Goal: Check status: Check status

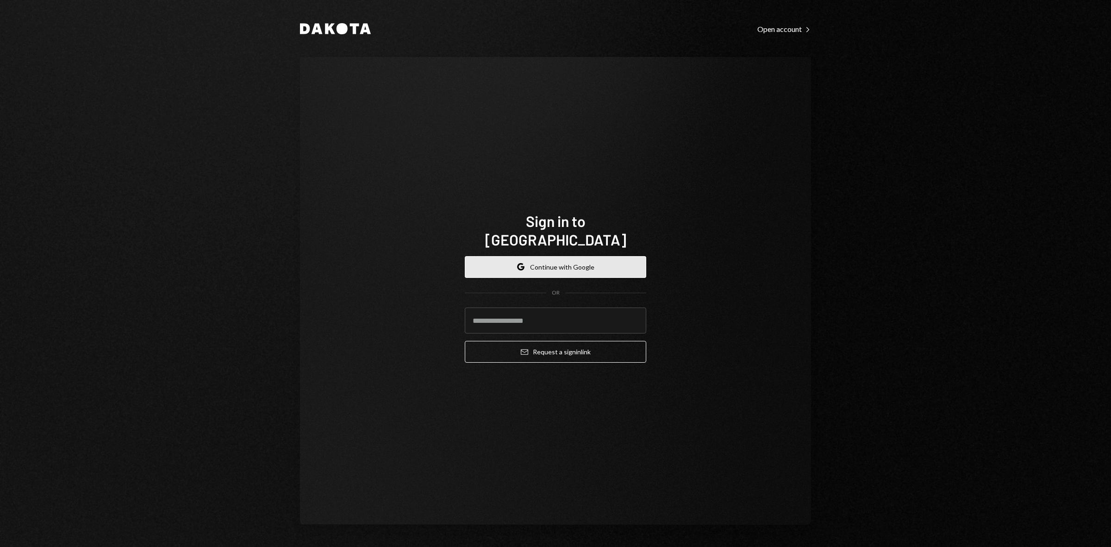
click at [545, 256] on button "Google Continue with Google" at bounding box center [555, 267] width 181 height 22
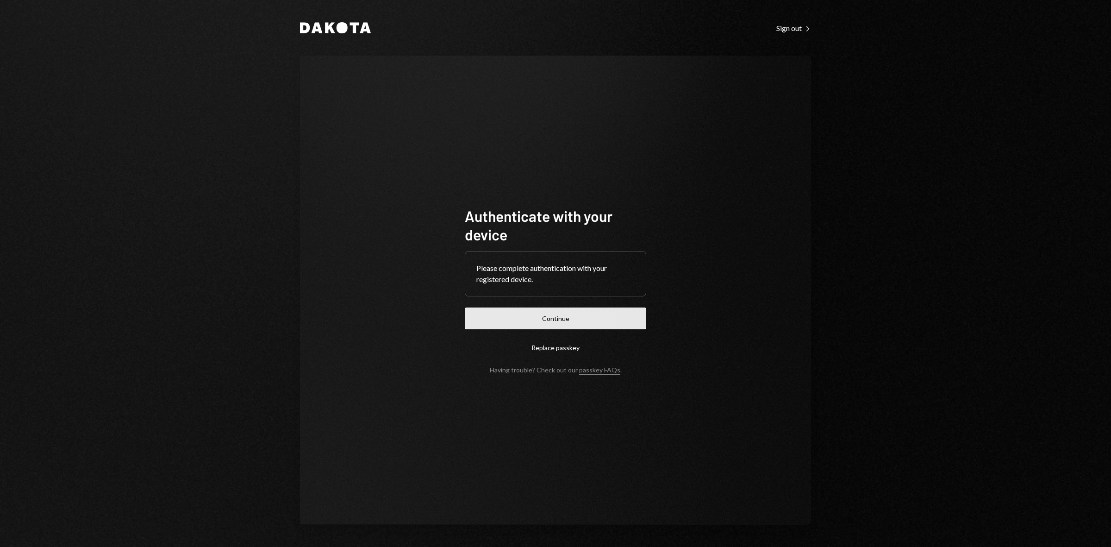
click at [561, 322] on button "Continue" at bounding box center [555, 318] width 181 height 22
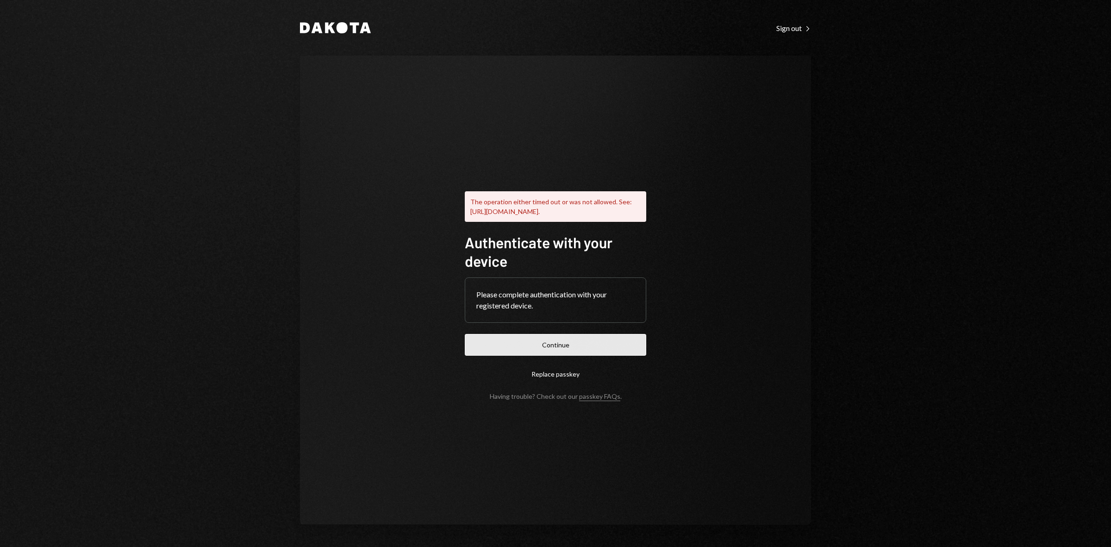
click at [618, 350] on button "Continue" at bounding box center [555, 345] width 181 height 22
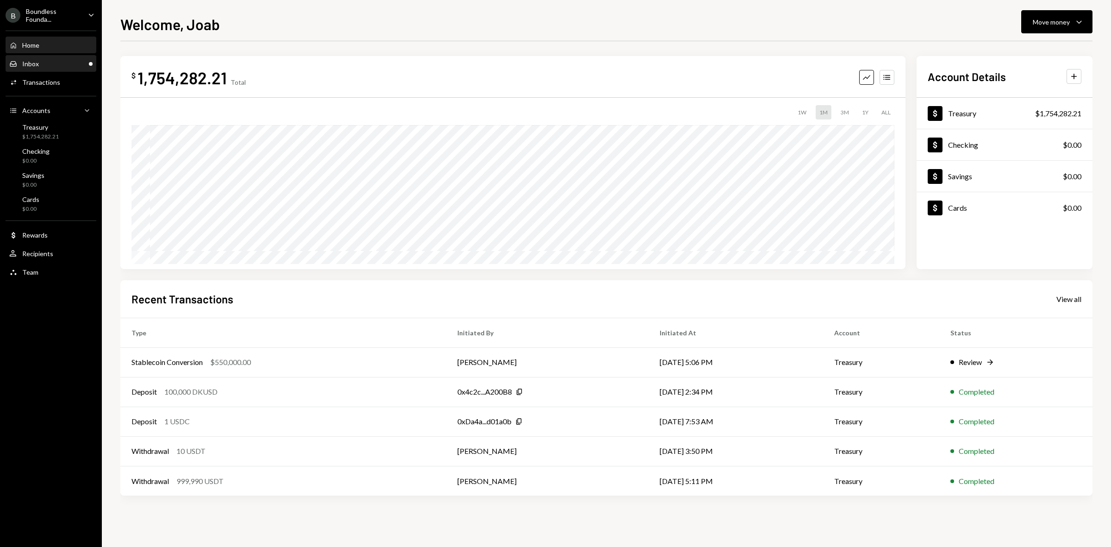
click at [49, 68] on div "Inbox Inbox" at bounding box center [50, 64] width 83 height 16
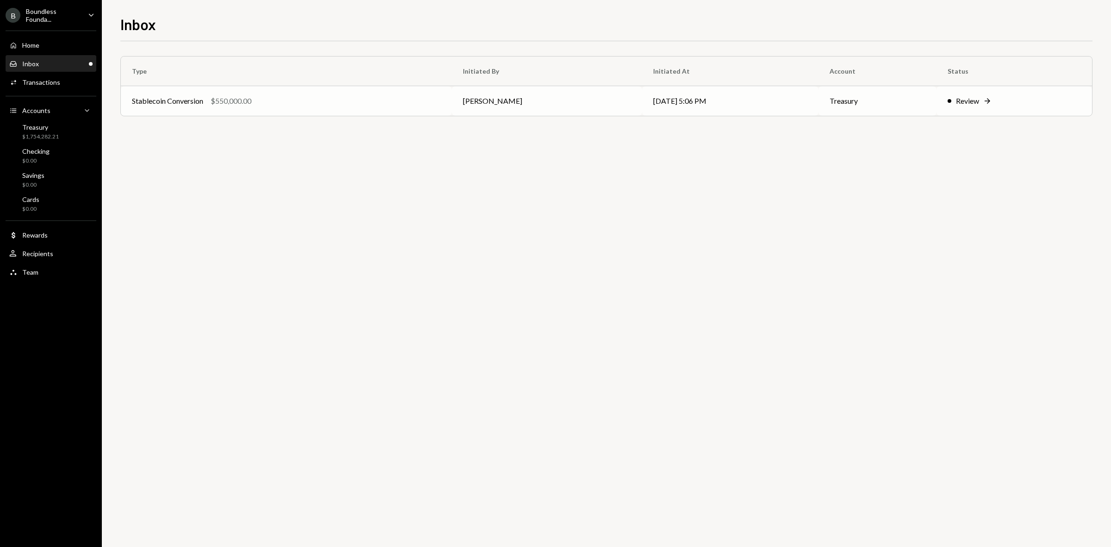
click at [277, 98] on div "Stablecoin Conversion $550,000.00" at bounding box center [286, 100] width 309 height 11
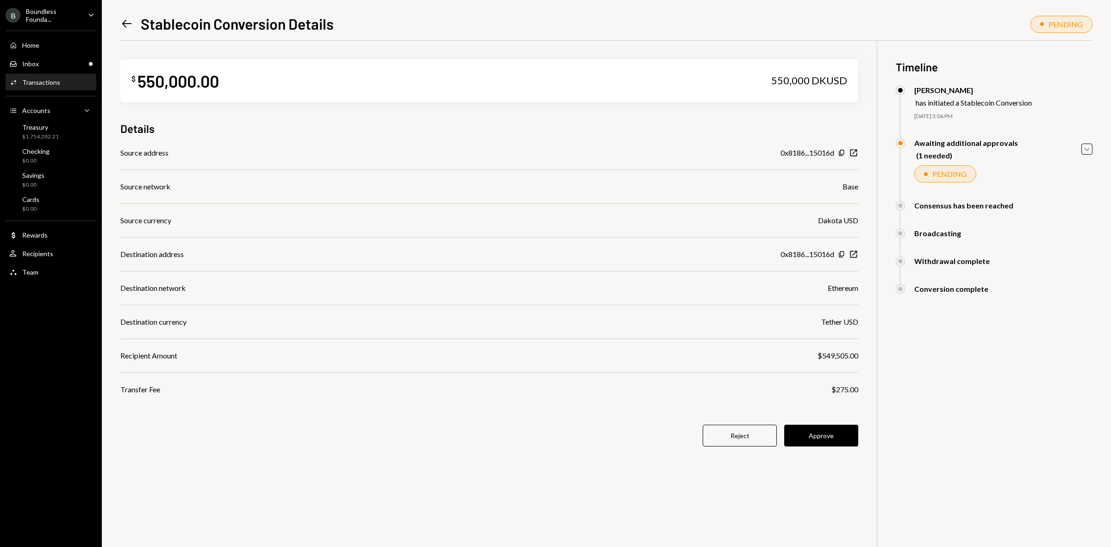
click at [58, 18] on div "Boundless Founda..." at bounding box center [53, 15] width 55 height 16
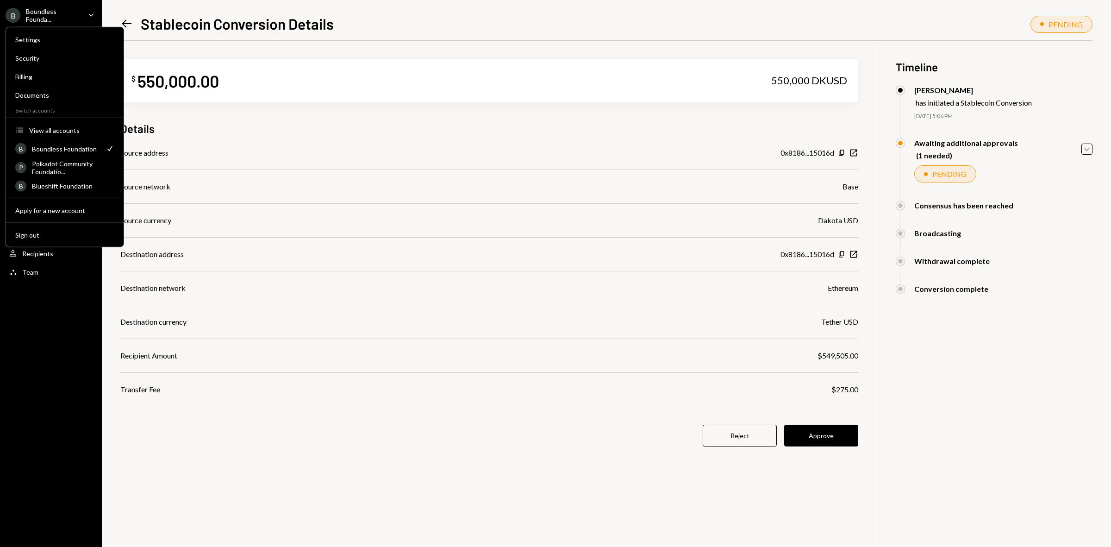
click at [337, 448] on div "$ 550,000.00 550,000 DKUSD Details Source address 0x8186...15016d Copy New Wind…" at bounding box center [489, 258] width 738 height 435
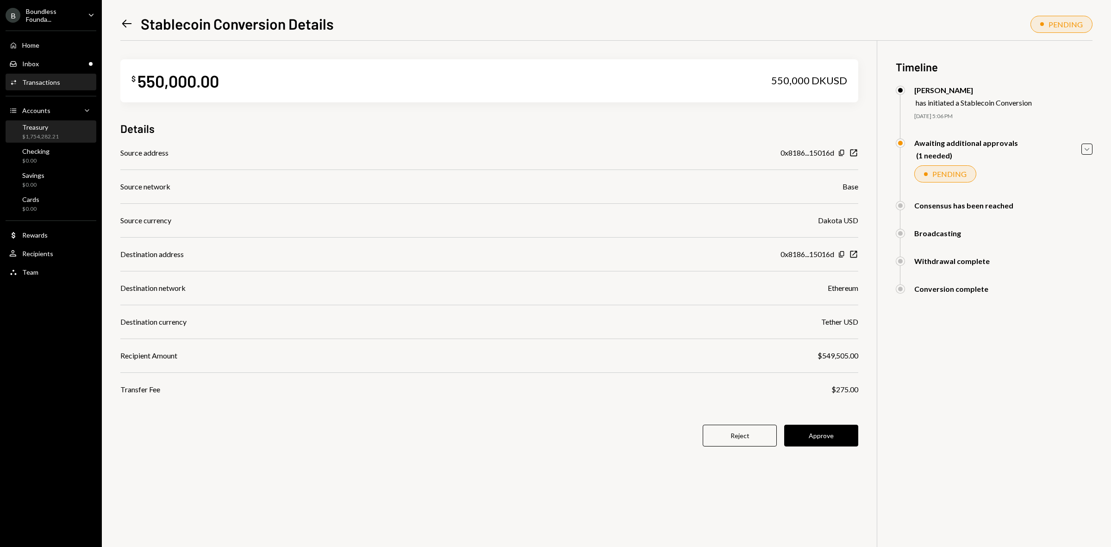
click at [58, 132] on div "Treasury $1,754,282.21" at bounding box center [50, 132] width 83 height 18
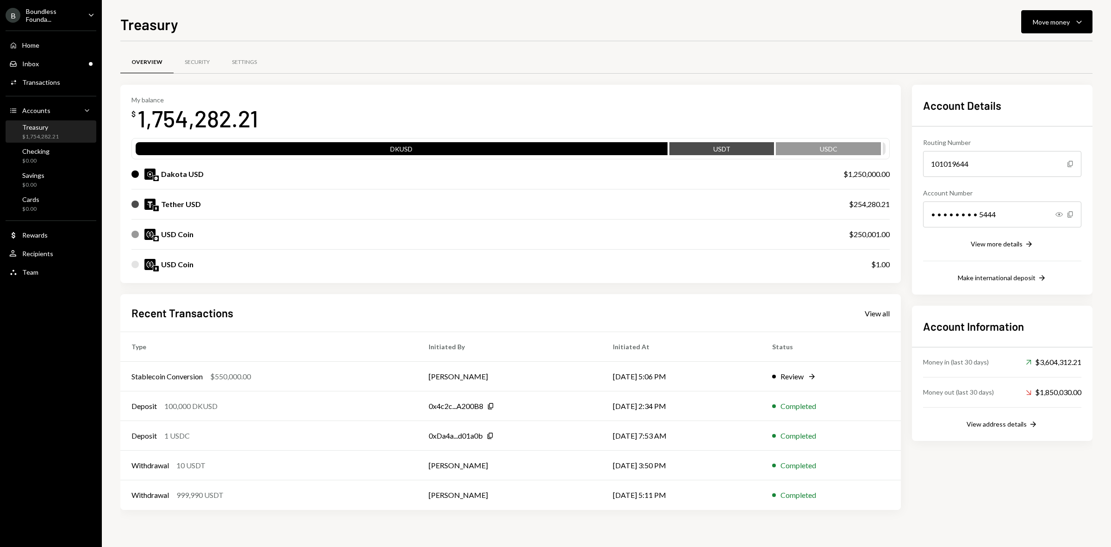
click at [81, 19] on div "B Boundless Founda... Caret Down" at bounding box center [51, 15] width 102 height 16
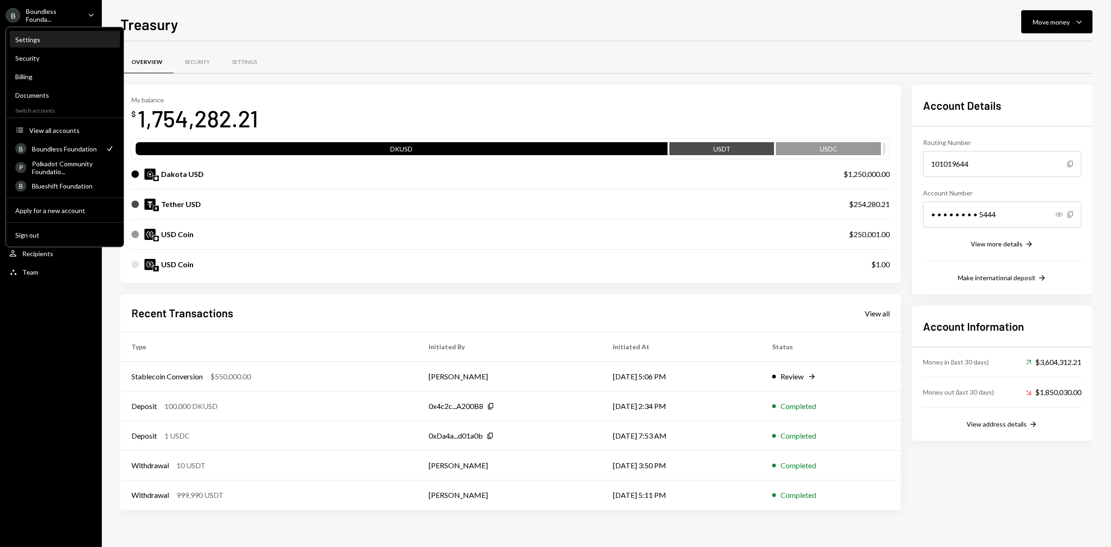
click at [43, 42] on div "Settings" at bounding box center [64, 40] width 99 height 8
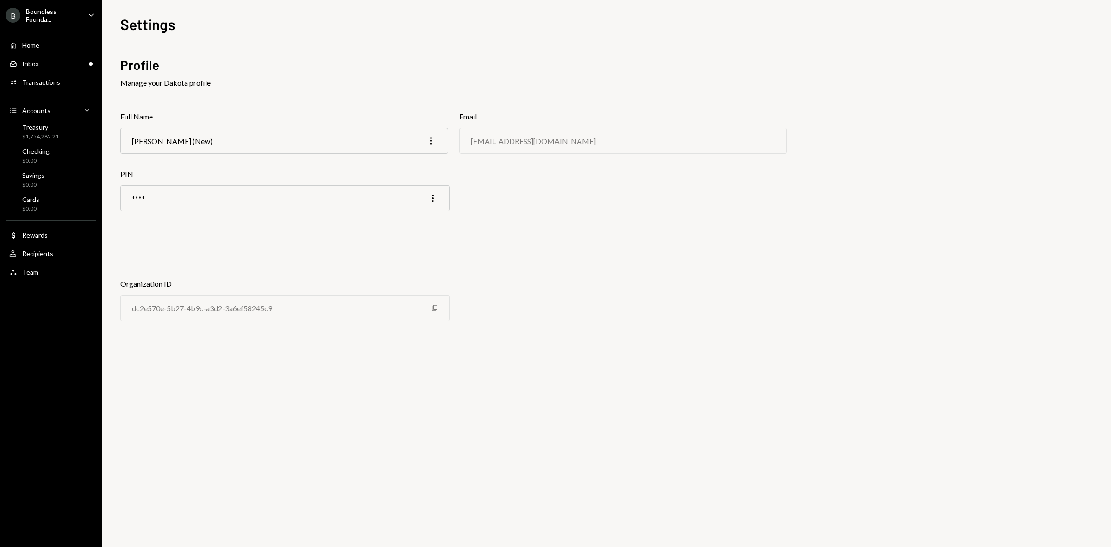
click at [51, 17] on div "Boundless Founda..." at bounding box center [53, 15] width 55 height 16
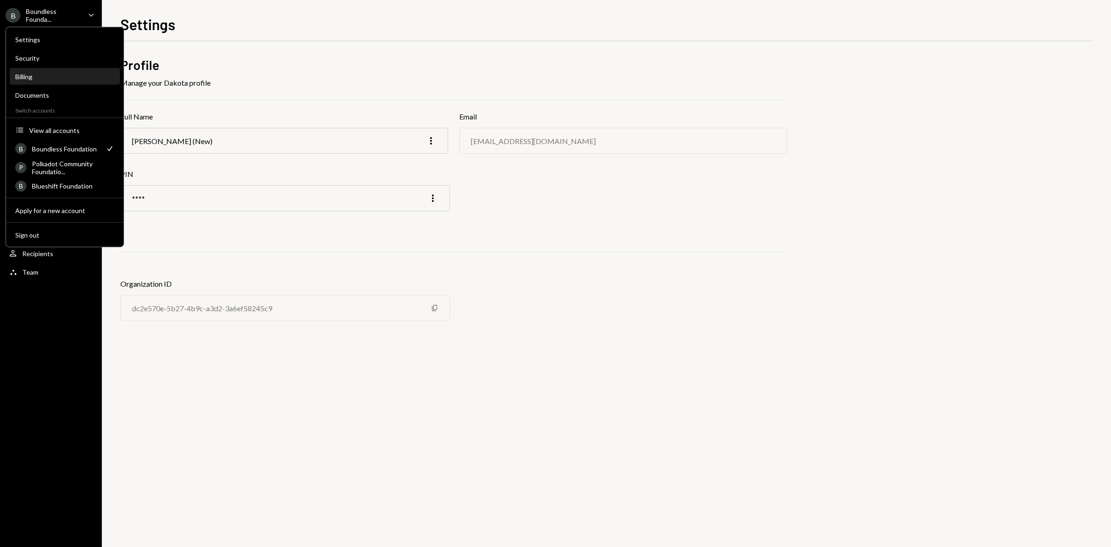
click at [36, 79] on div "Billing" at bounding box center [64, 77] width 99 height 8
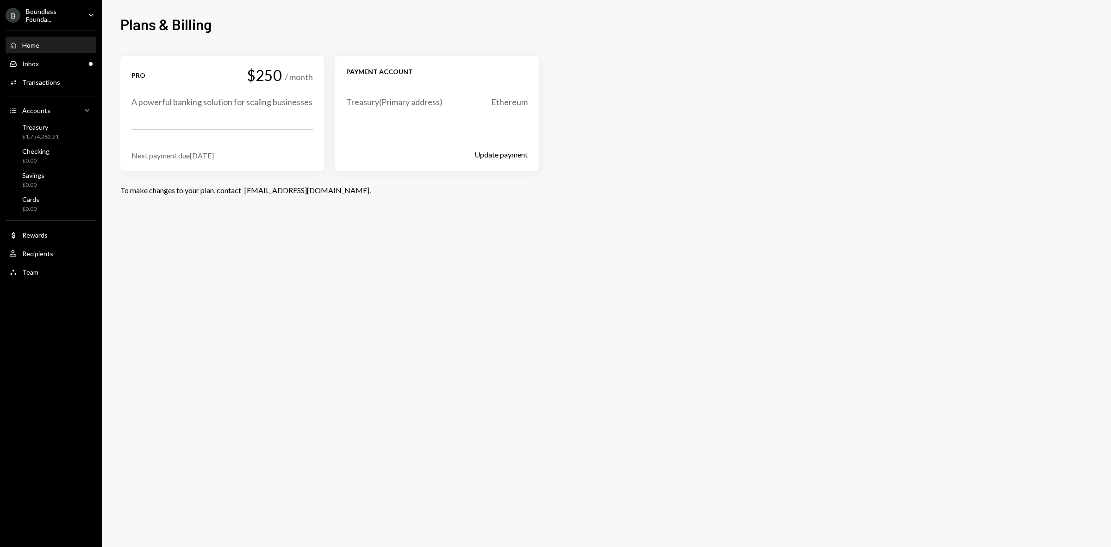
click at [39, 50] on div "Home Home" at bounding box center [50, 45] width 83 height 16
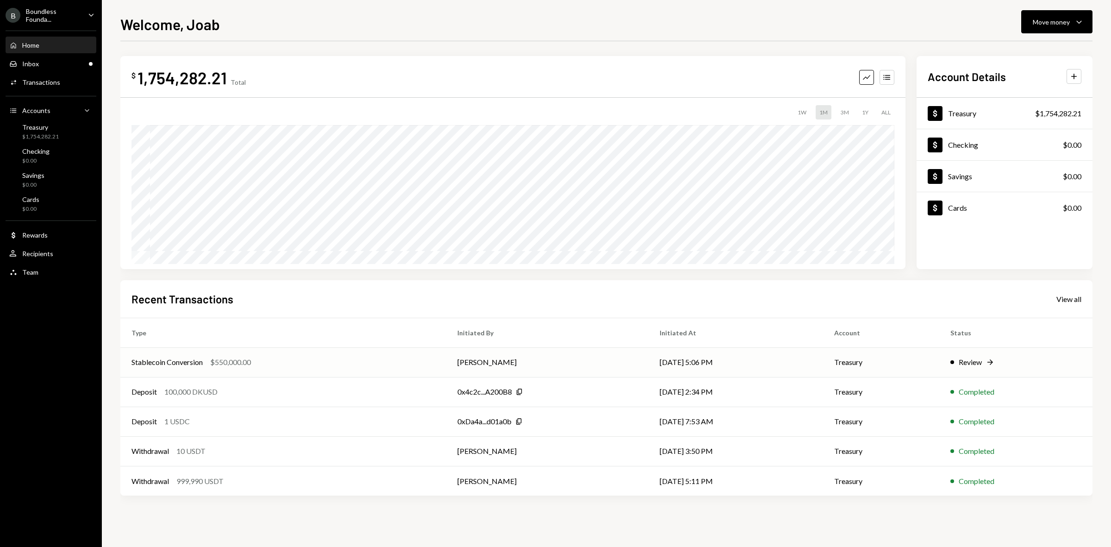
click at [332, 362] on div "Stablecoin Conversion $550,000.00" at bounding box center [283, 361] width 304 height 11
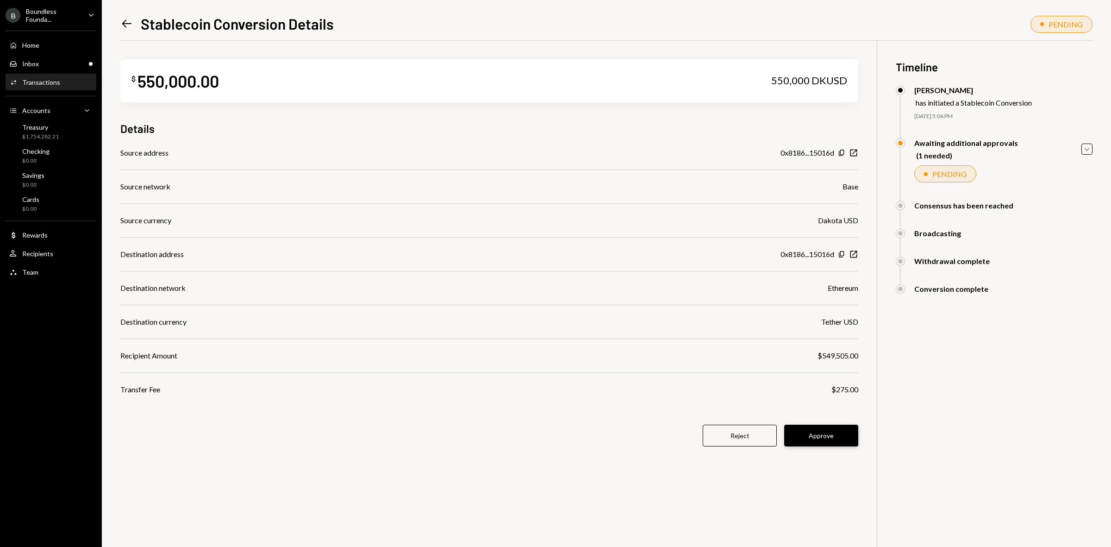
click at [825, 430] on button "Approve" at bounding box center [821, 435] width 74 height 22
